Goal: Book appointment/travel/reservation

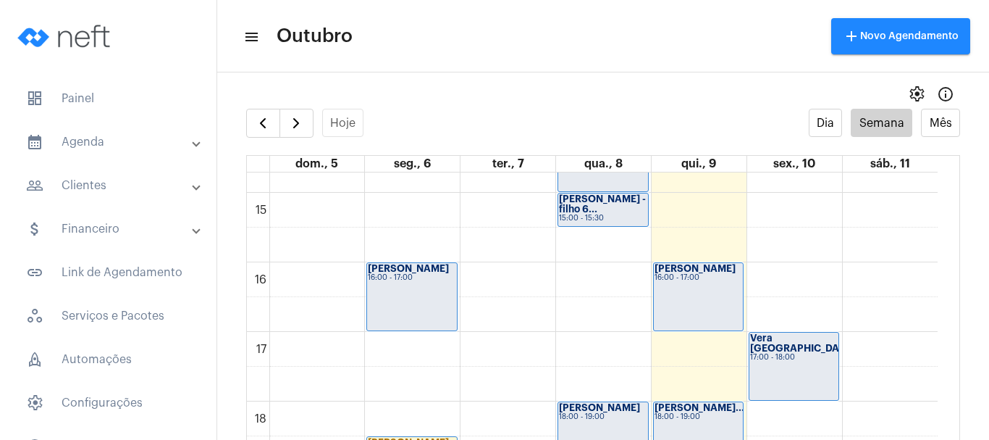
scroll to position [997, 0]
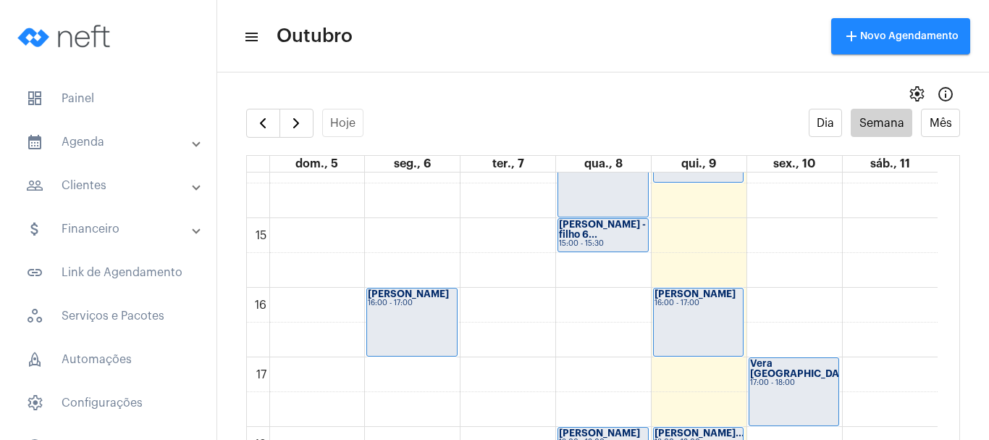
click at [778, 233] on div "00 01 02 03 04 05 06 07 08 09 10 11 12 13 14 15 16 17 18 19 20 21 22 23 [PERSON…" at bounding box center [592, 9] width 691 height 1668
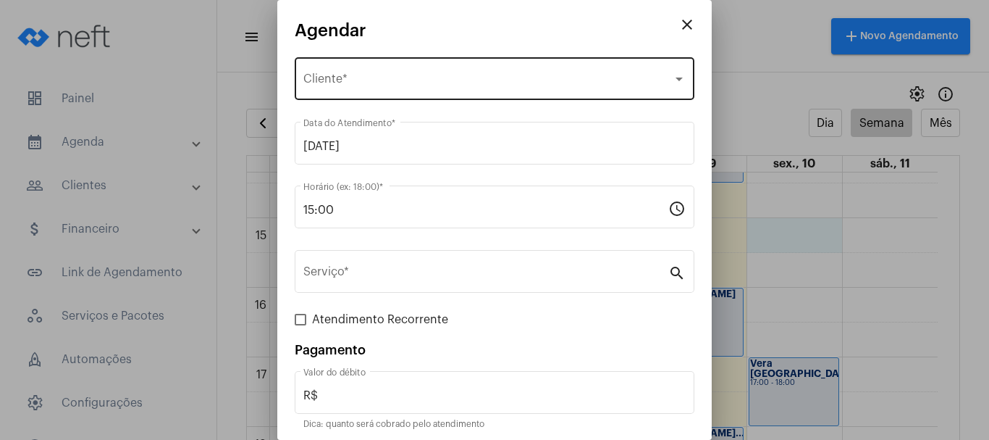
click at [325, 84] on span "Selecione o Cliente" at bounding box center [487, 81] width 369 height 13
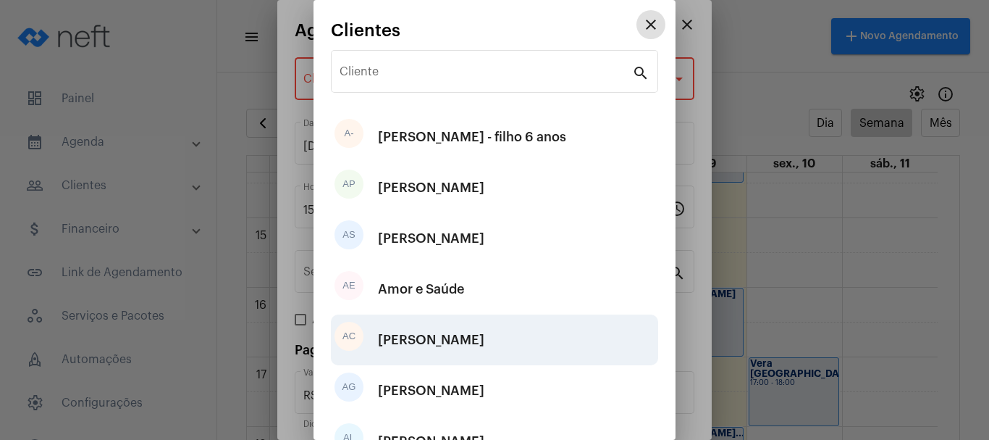
scroll to position [270, 0]
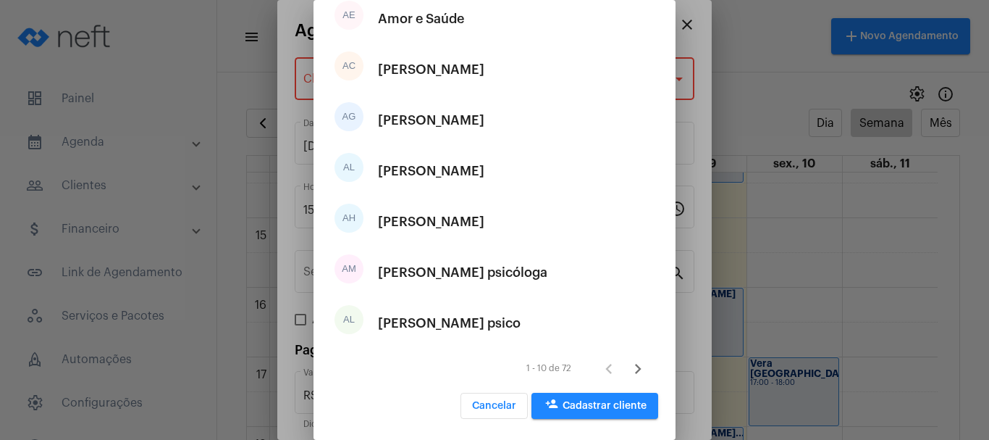
click at [576, 402] on span "person_add Cadastrar cliente" at bounding box center [595, 405] width 104 height 10
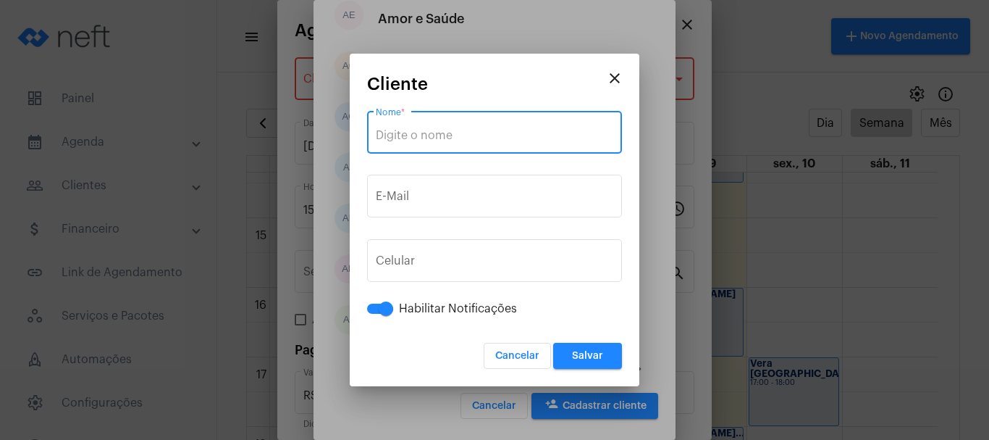
click at [521, 136] on input "Nome *" at bounding box center [495, 135] width 238 height 13
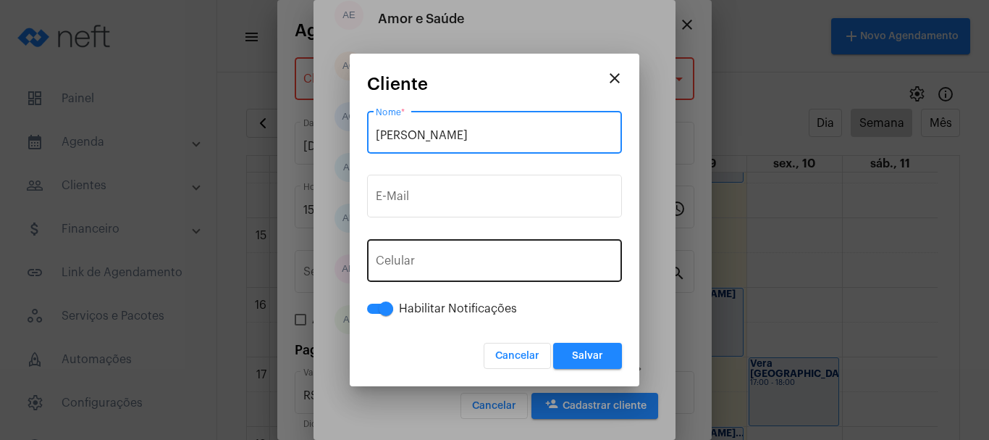
type input "[PERSON_NAME]"
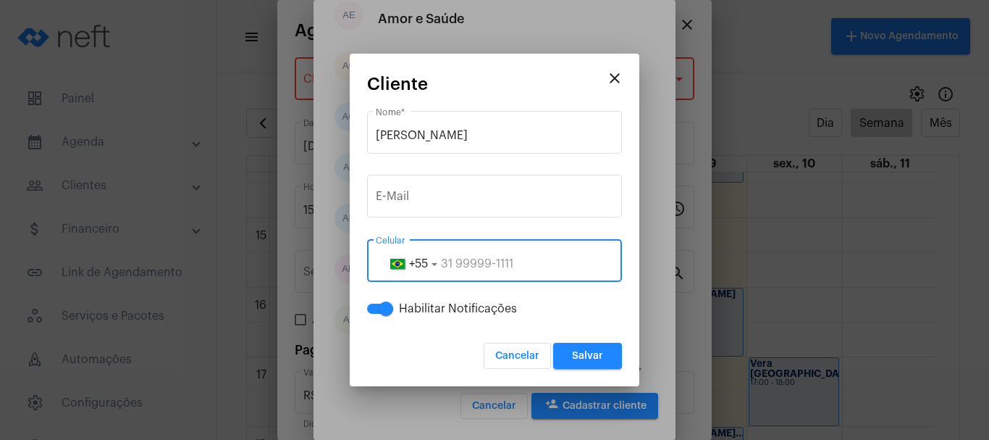
click at [468, 266] on input "tel" at bounding box center [495, 263] width 238 height 13
type input "11992288220"
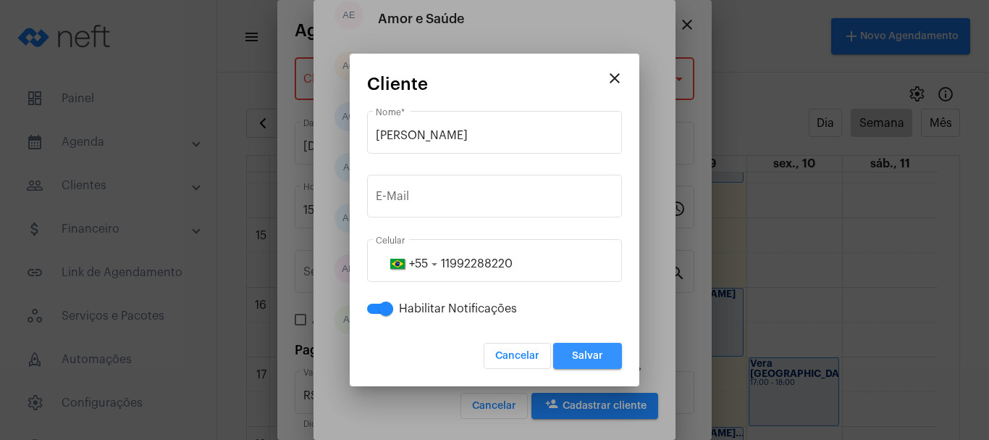
click at [581, 360] on span "Salvar" at bounding box center [587, 355] width 31 height 10
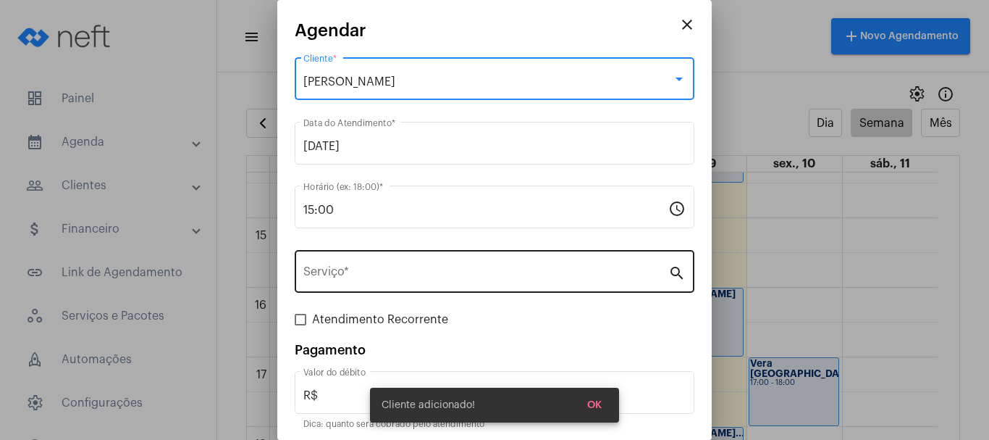
click at [320, 282] on div "Serviço *" at bounding box center [485, 270] width 365 height 46
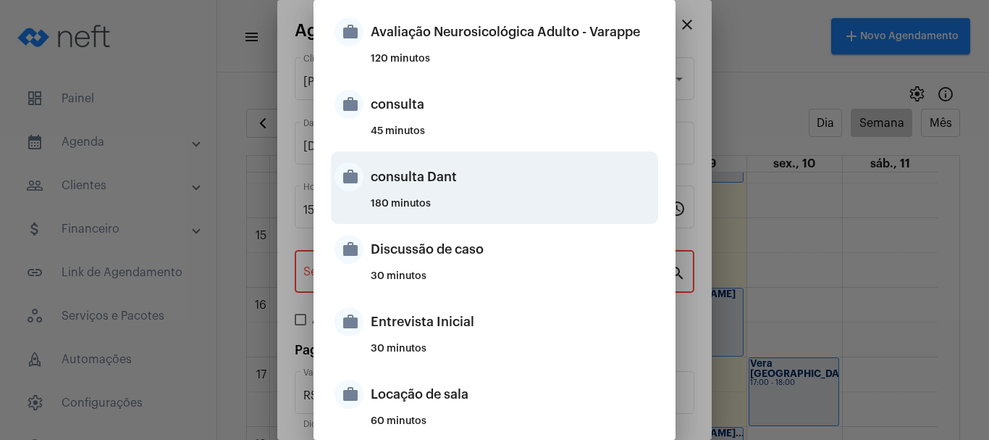
scroll to position [434, 0]
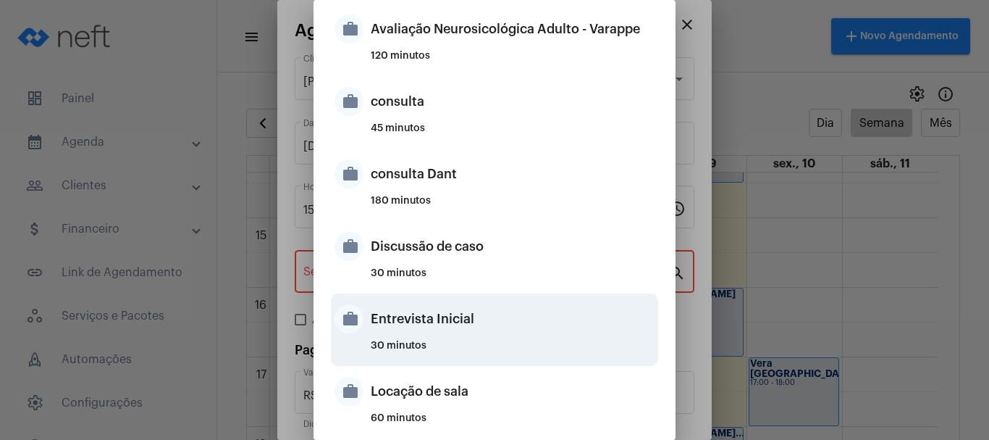
click at [411, 317] on div "Entrevista Inicial" at bounding box center [513, 318] width 284 height 43
type input "Entrevista Inicial"
type input "R$ 0"
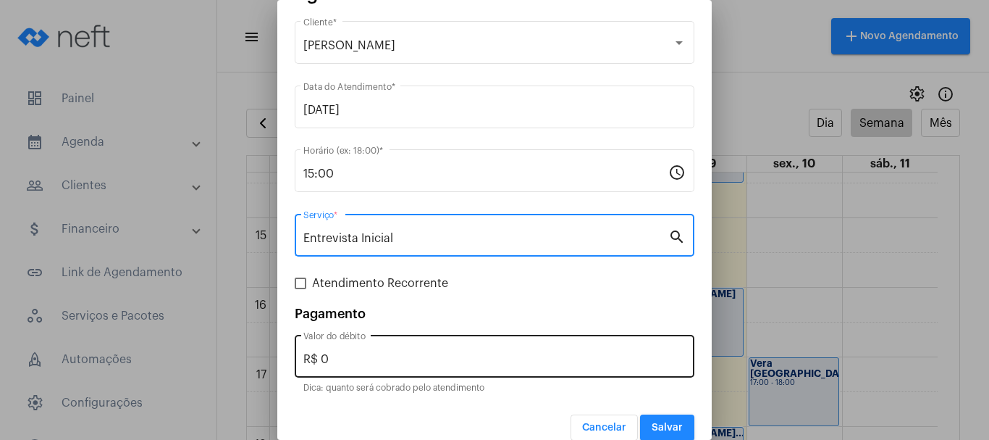
scroll to position [54, 0]
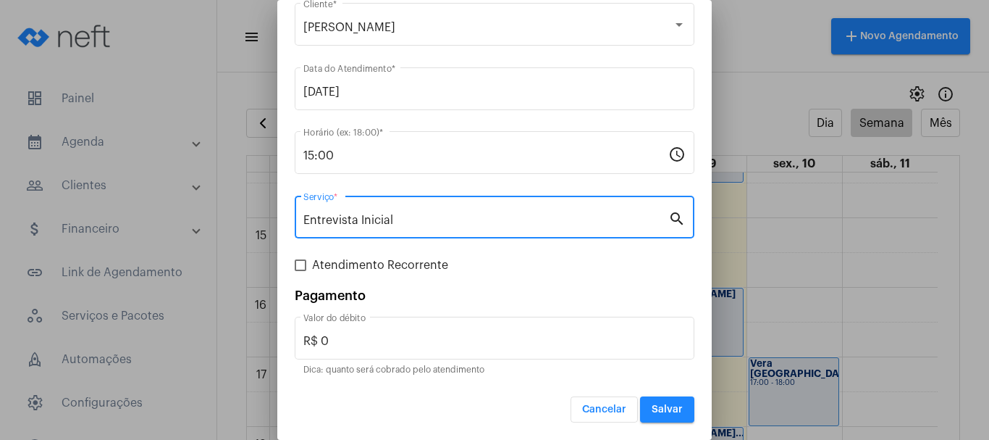
click at [663, 409] on span "Salvar" at bounding box center [667, 409] width 31 height 10
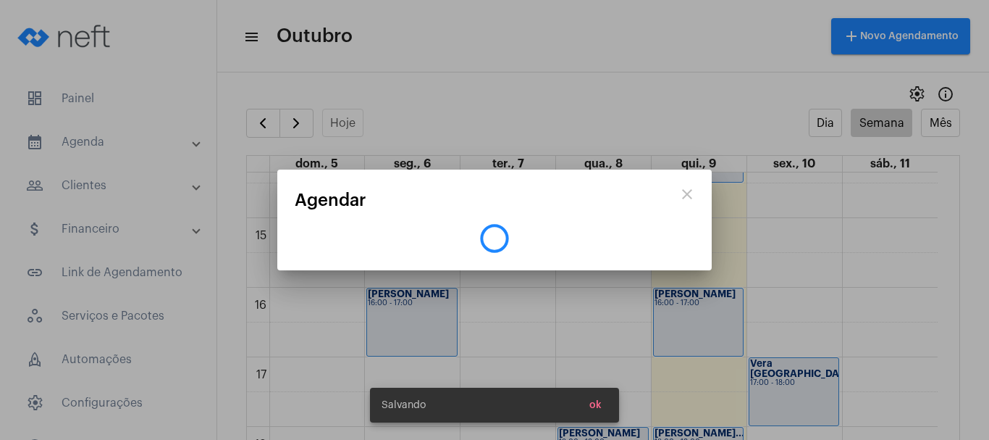
scroll to position [0, 0]
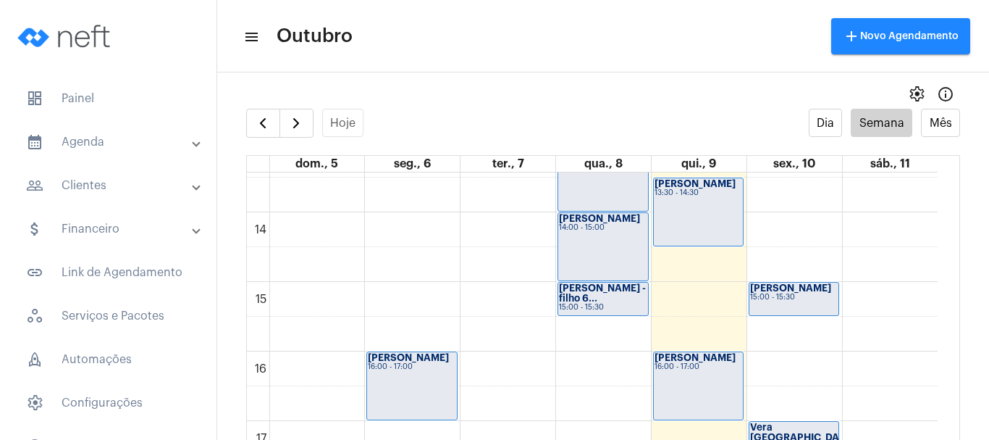
scroll to position [925, 0]
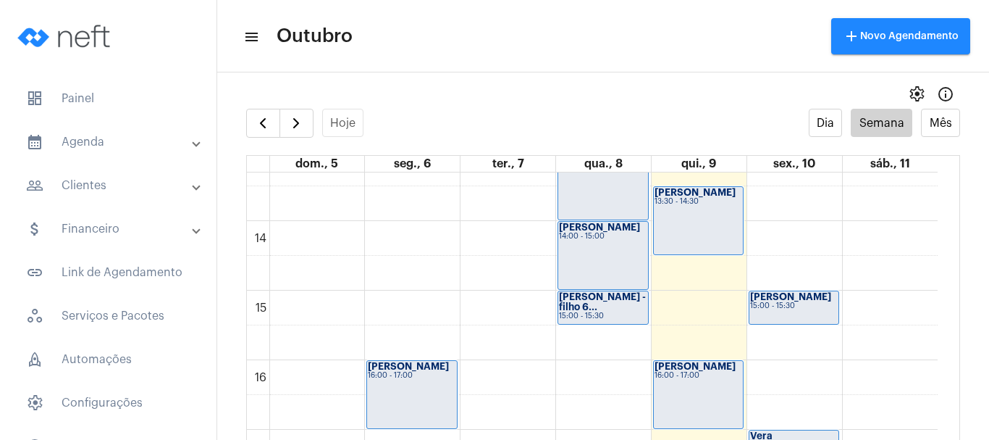
click at [799, 274] on div "00 01 02 03 04 05 06 07 08 09 10 11 12 13 14 15 16 17 18 19 20 21 22 23 [PERSON…" at bounding box center [592, 82] width 691 height 1668
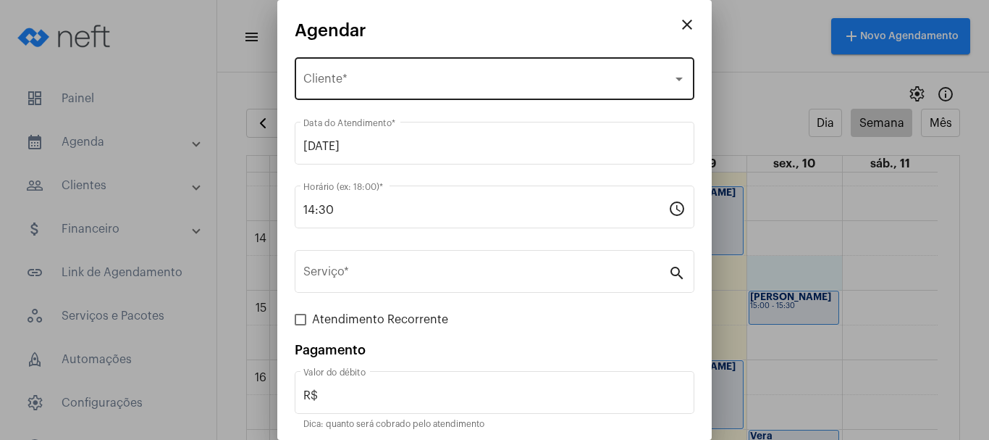
click at [356, 72] on div "Selecione o Cliente Cliente *" at bounding box center [494, 77] width 382 height 46
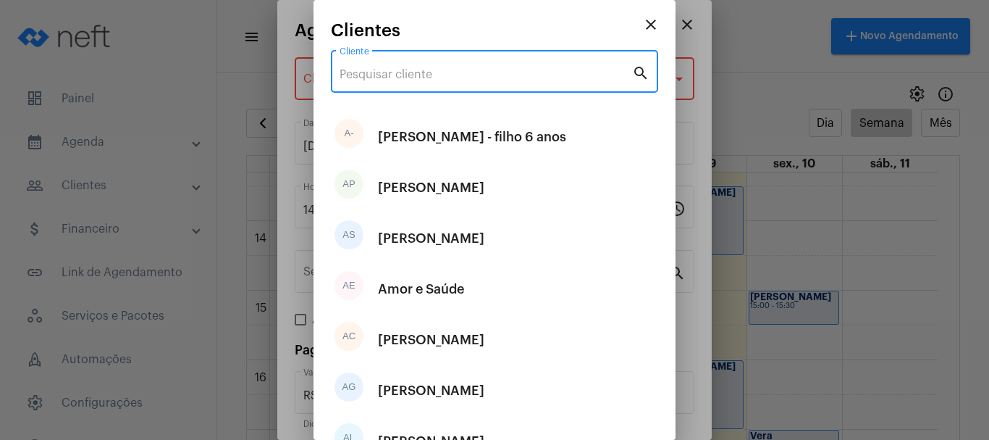
click at [403, 77] on input "Cliente" at bounding box center [486, 74] width 293 height 13
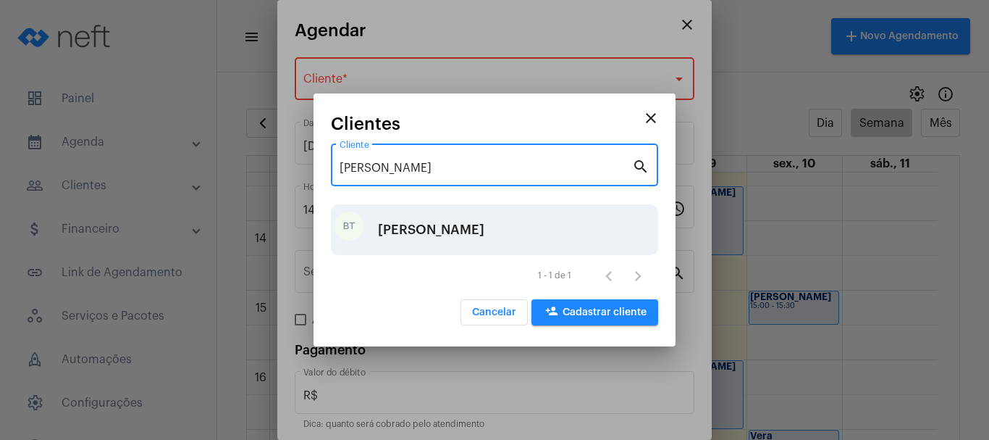
type input "[PERSON_NAME]"
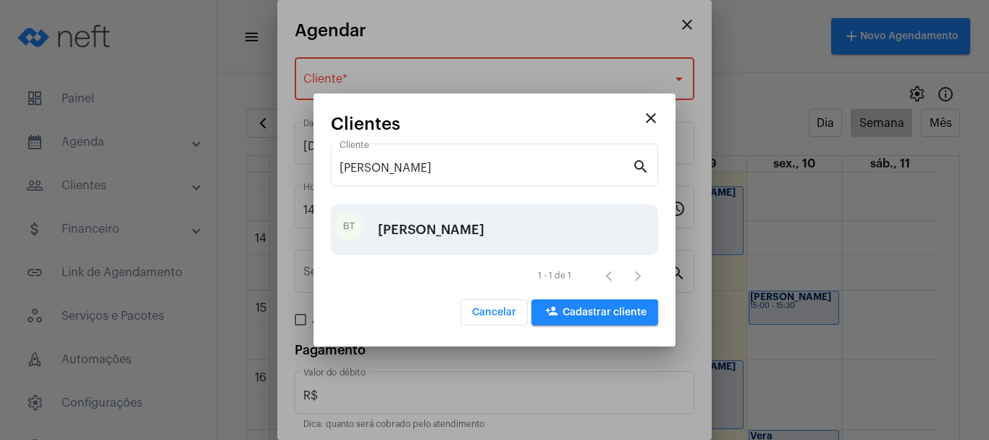
click at [431, 226] on div "[PERSON_NAME]" at bounding box center [431, 229] width 106 height 43
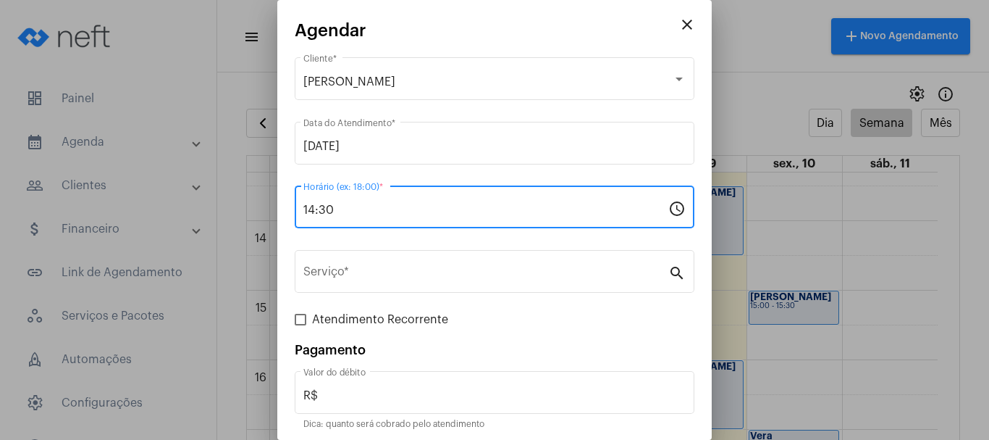
click at [429, 214] on input "14:30" at bounding box center [485, 209] width 365 height 13
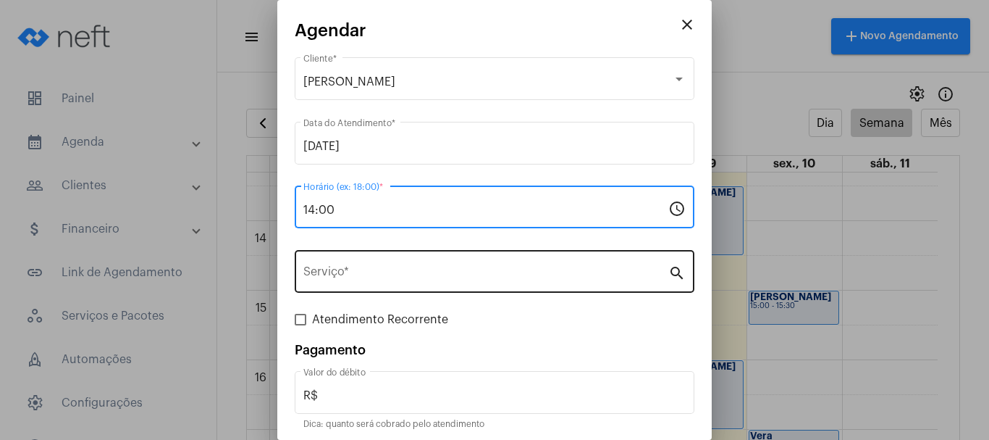
type input "14:00"
click at [384, 276] on input "Serviço *" at bounding box center [485, 274] width 365 height 13
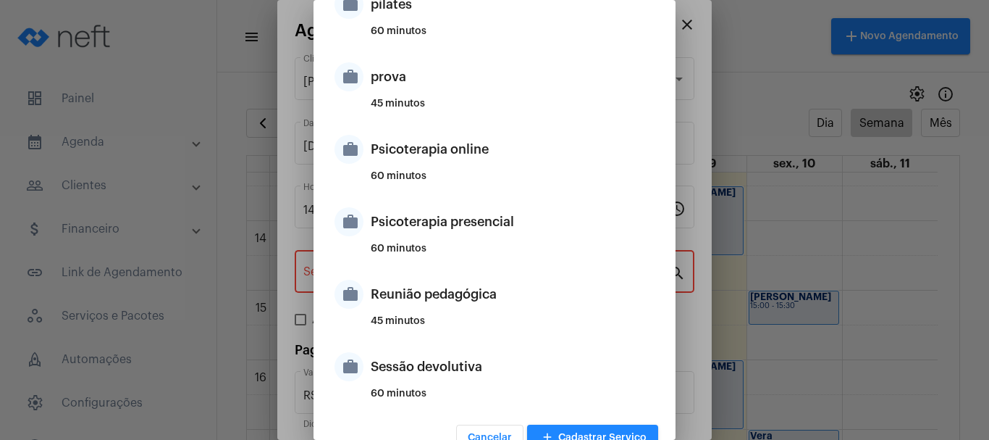
scroll to position [1070, 0]
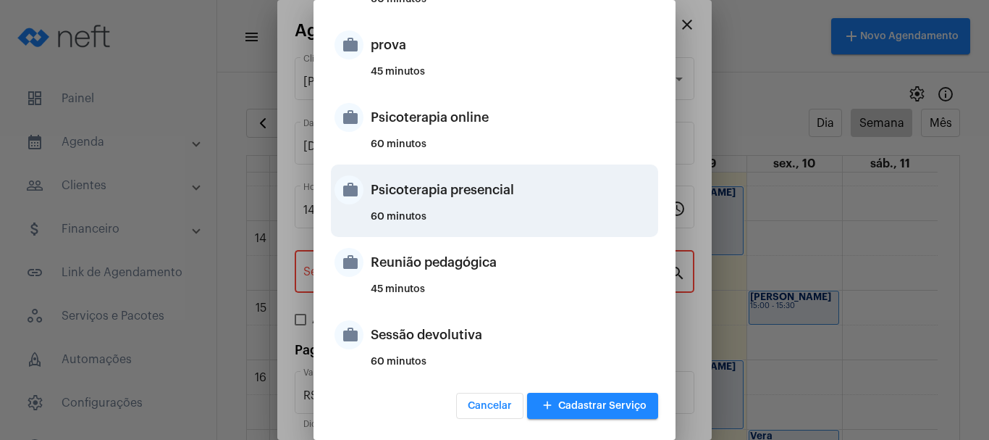
click at [431, 190] on div "Psicoterapia presencial" at bounding box center [513, 189] width 284 height 43
type input "Psicoterapia presencial"
type input "R$ 200"
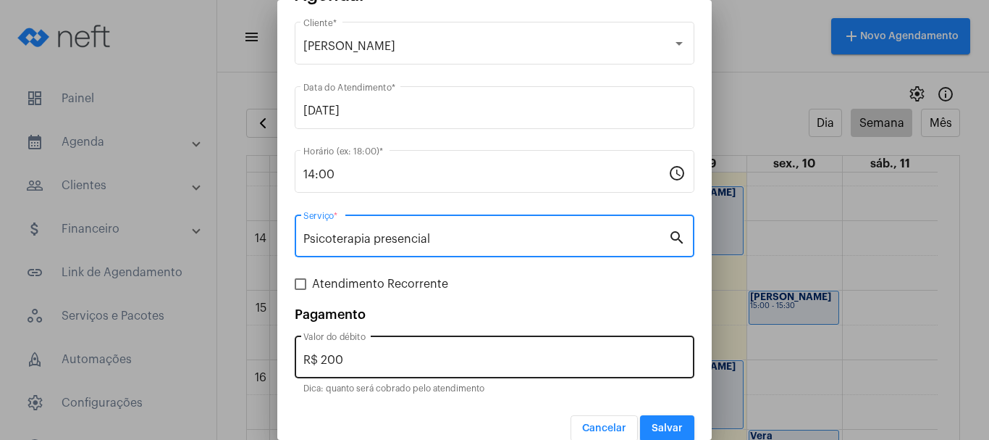
scroll to position [54, 0]
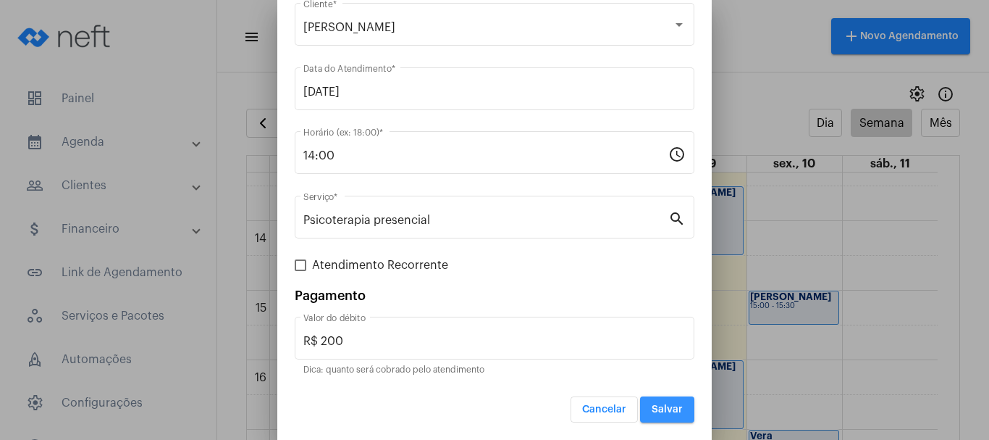
click at [662, 413] on span "Salvar" at bounding box center [667, 409] width 31 height 10
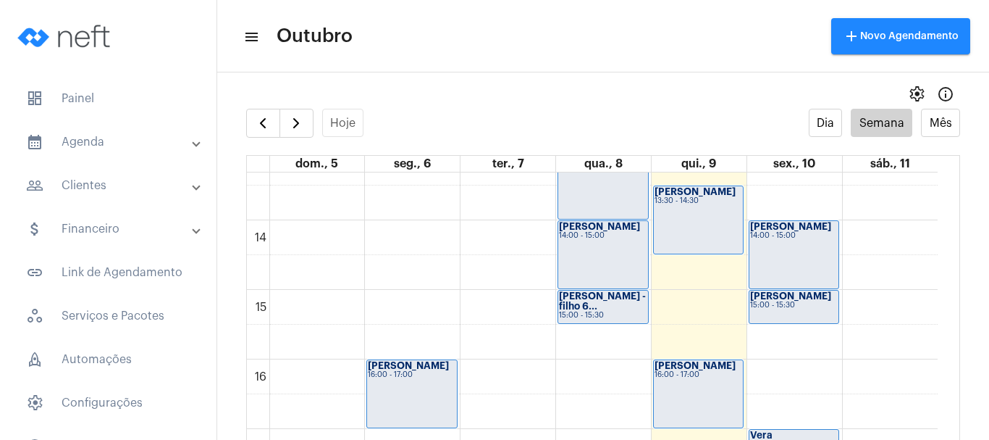
scroll to position [925, 0]
click at [718, 368] on strong "[PERSON_NAME]" at bounding box center [695, 365] width 81 height 9
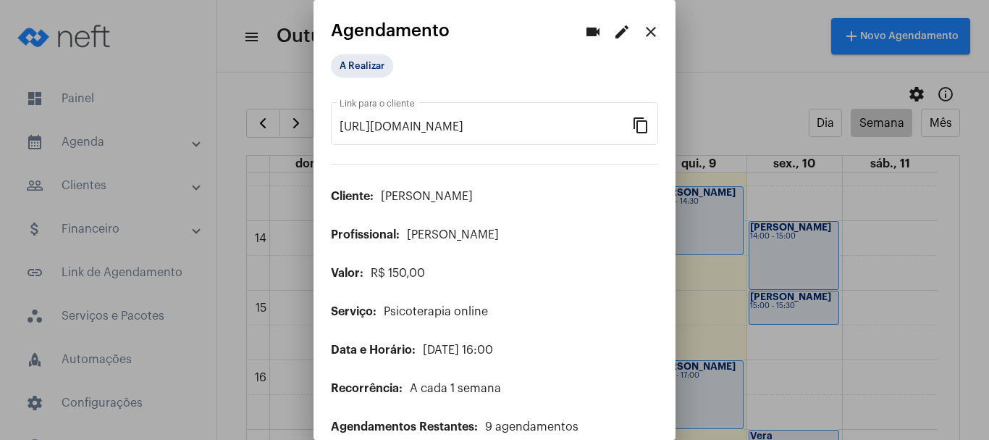
click at [642, 28] on mat-icon "close" at bounding box center [650, 31] width 17 height 17
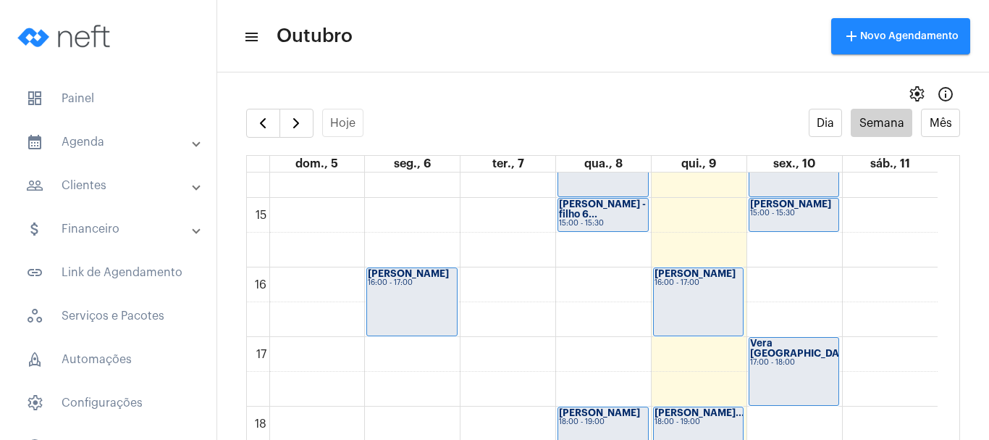
scroll to position [1011, 0]
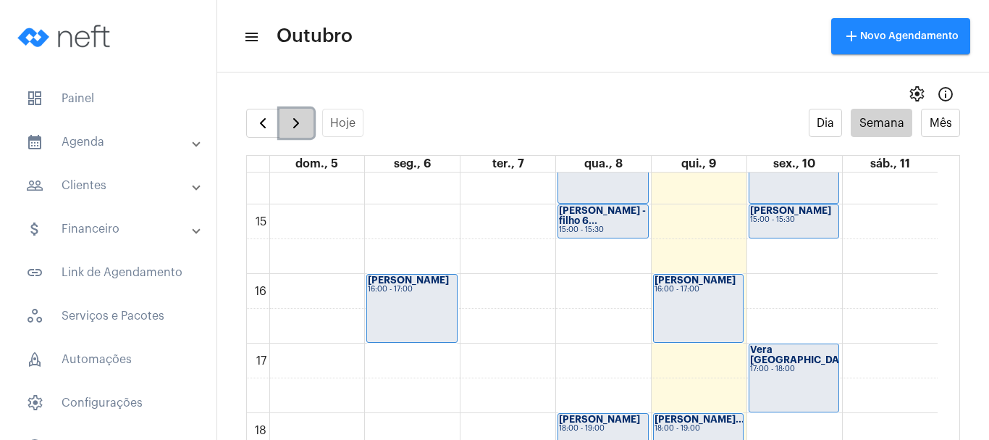
click at [301, 127] on span "button" at bounding box center [295, 122] width 17 height 17
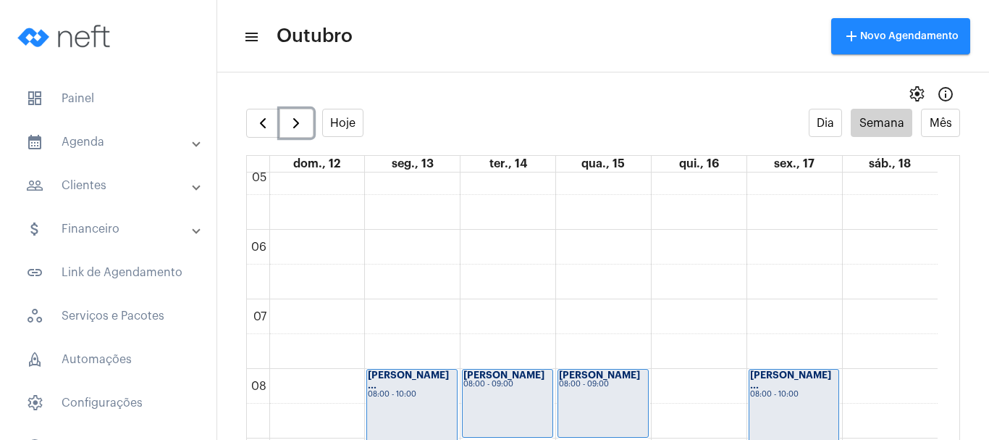
scroll to position [345, 0]
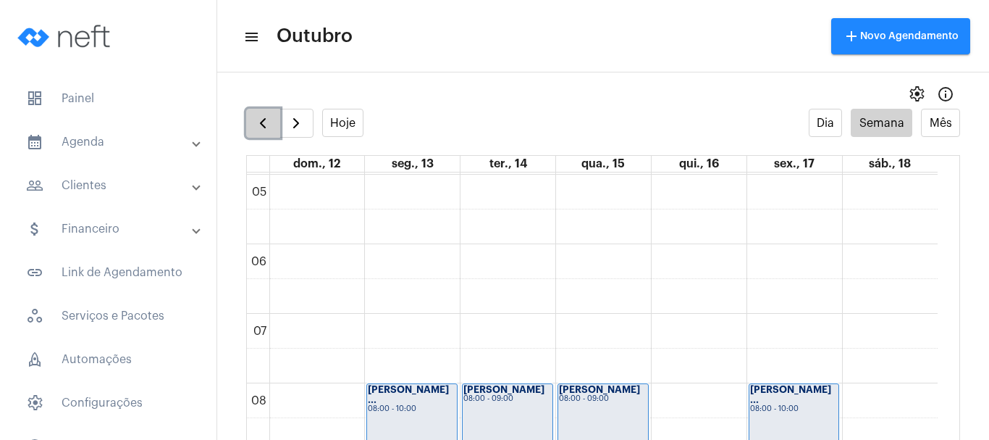
click at [251, 117] on button "button" at bounding box center [263, 123] width 34 height 29
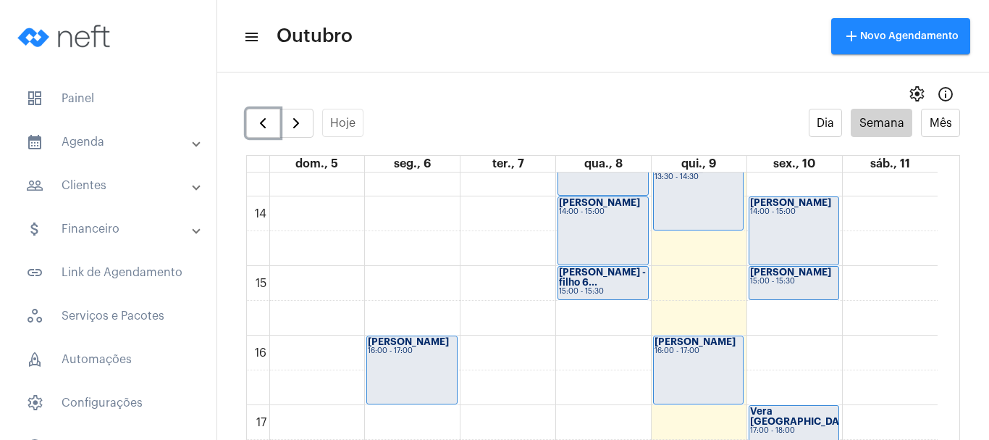
scroll to position [925, 0]
